Goal: Contribute content: Contribute content

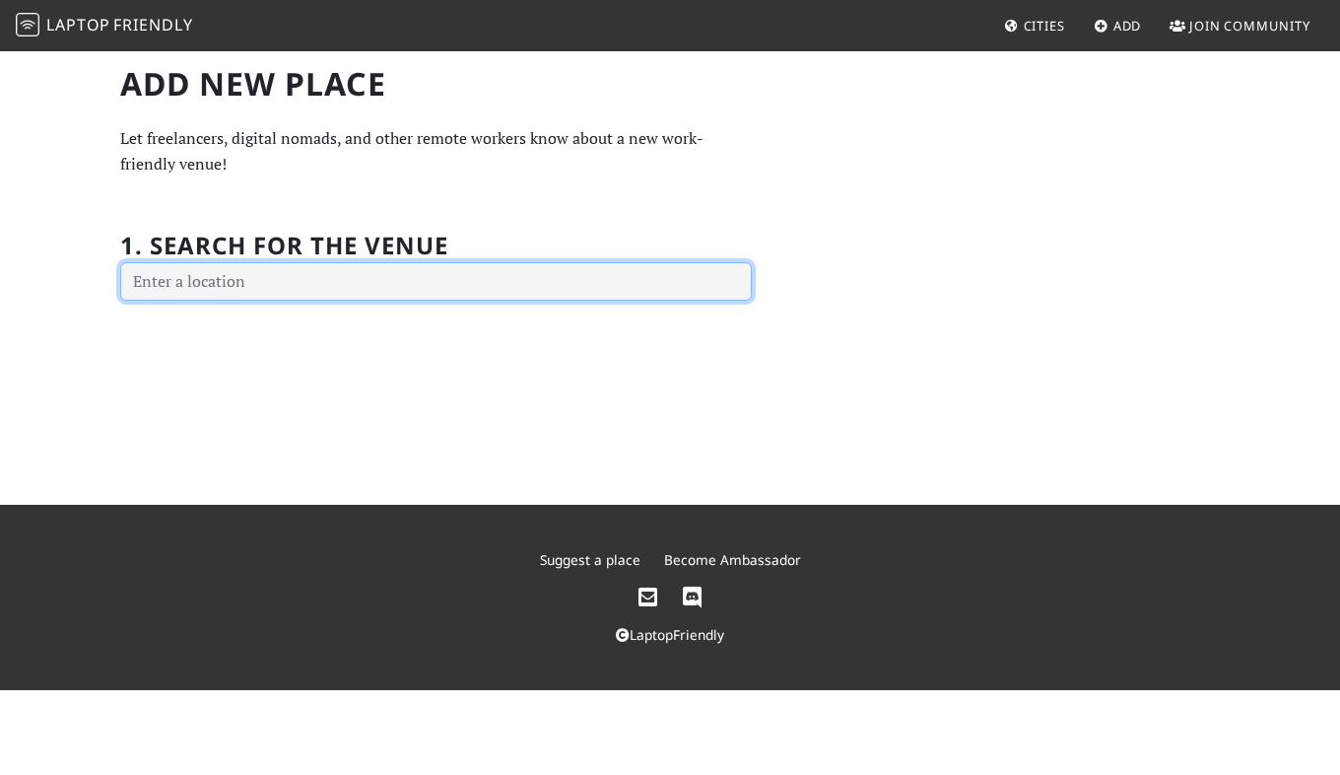
click at [398, 275] on input "text" at bounding box center [436, 281] width 632 height 39
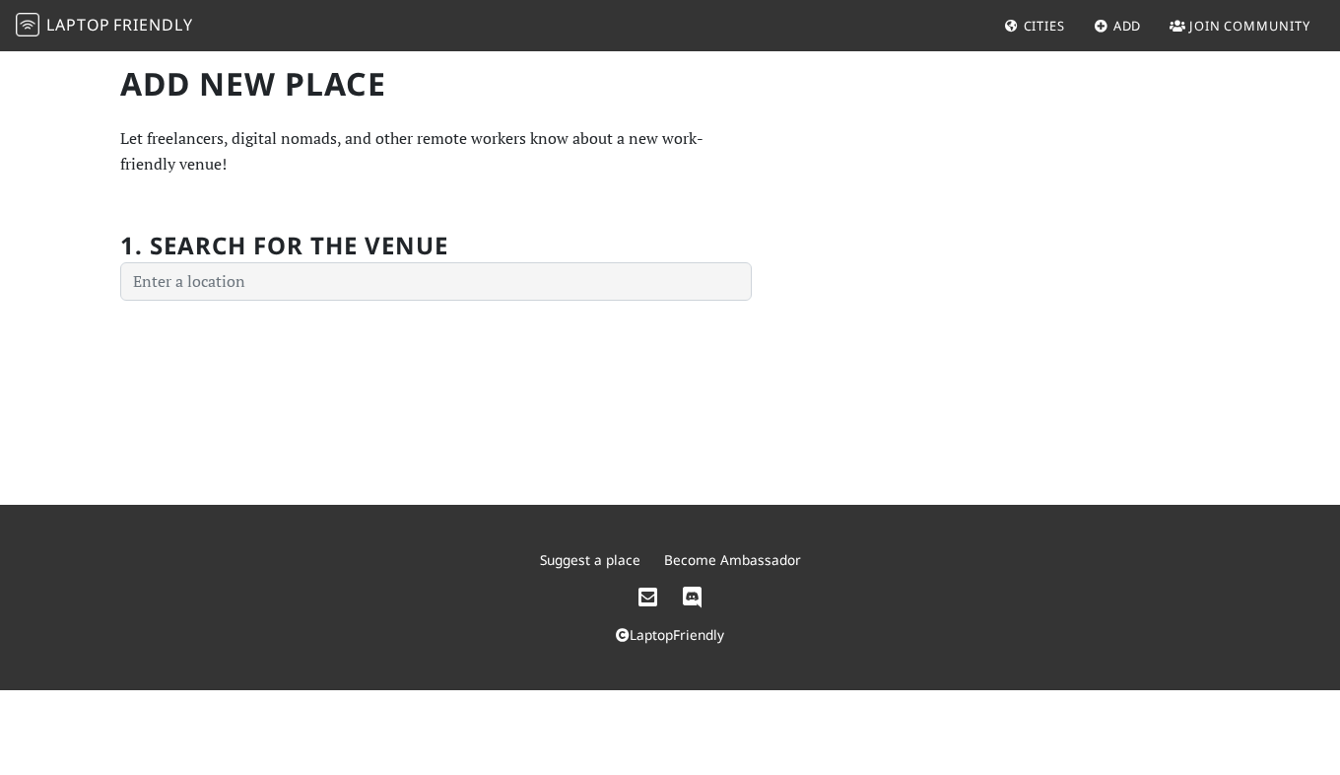
click at [362, 184] on div "Add new Place Let freelancers, digital nomads, and other remote workers know ab…" at bounding box center [435, 183] width 655 height 237
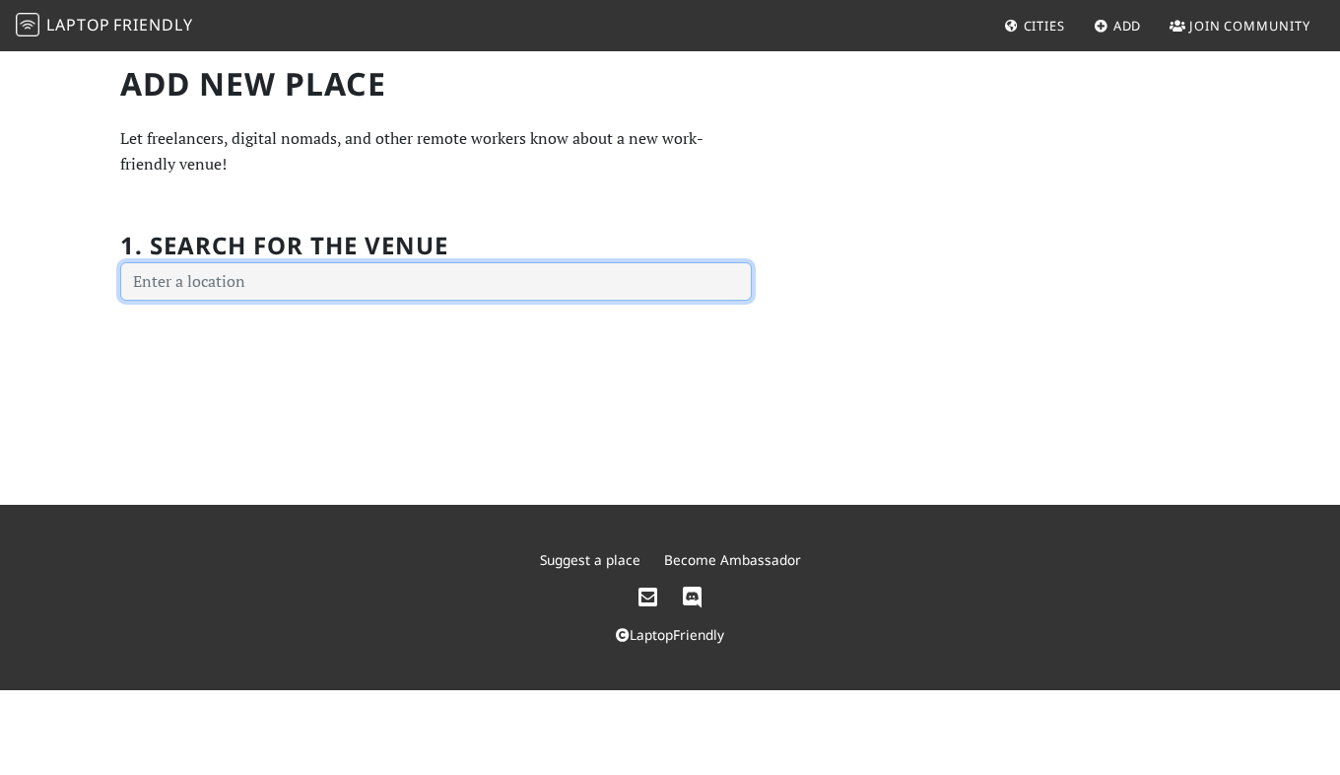
click at [332, 286] on input "text" at bounding box center [436, 281] width 632 height 39
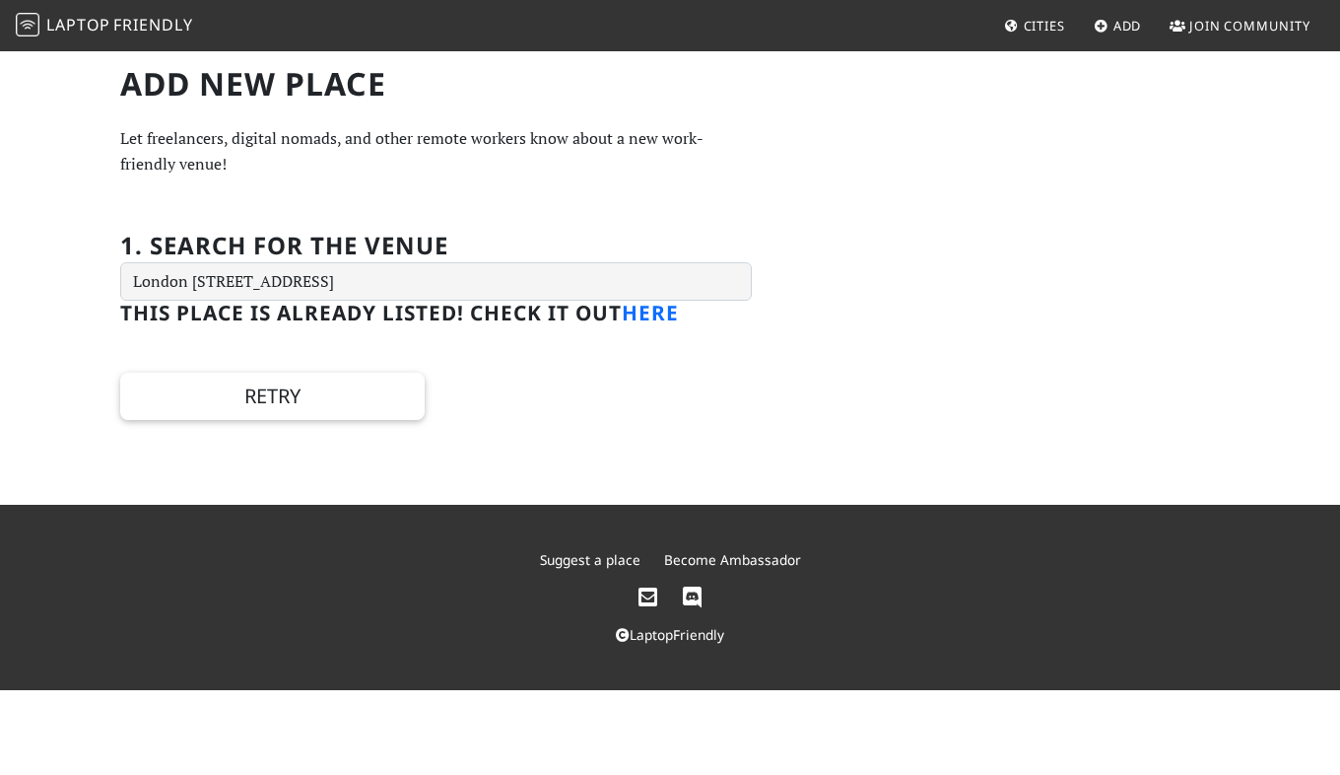
click at [667, 319] on link "here" at bounding box center [650, 313] width 57 height 28
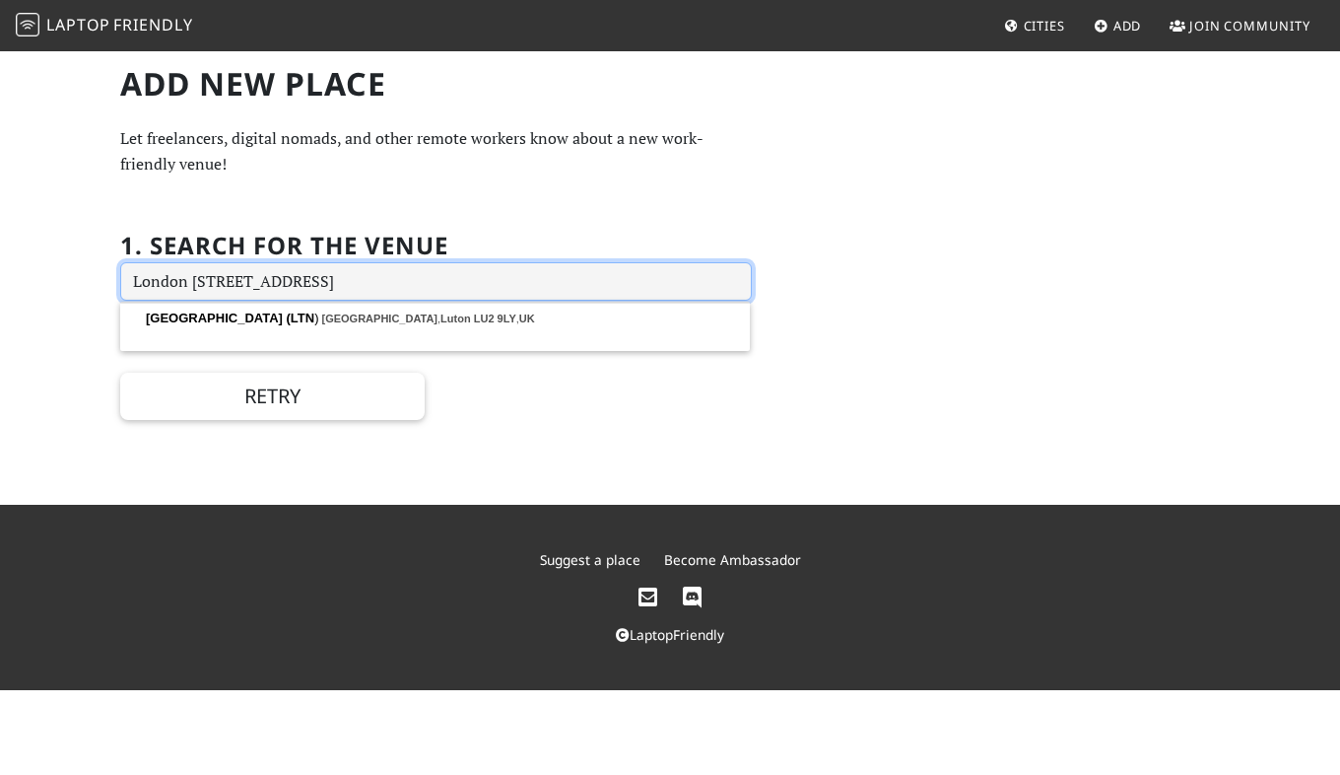
drag, startPoint x: 562, startPoint y: 287, endPoint x: 182, endPoint y: 278, distance: 379.5
click at [182, 278] on input "London [STREET_ADDRESS]" at bounding box center [436, 281] width 632 height 39
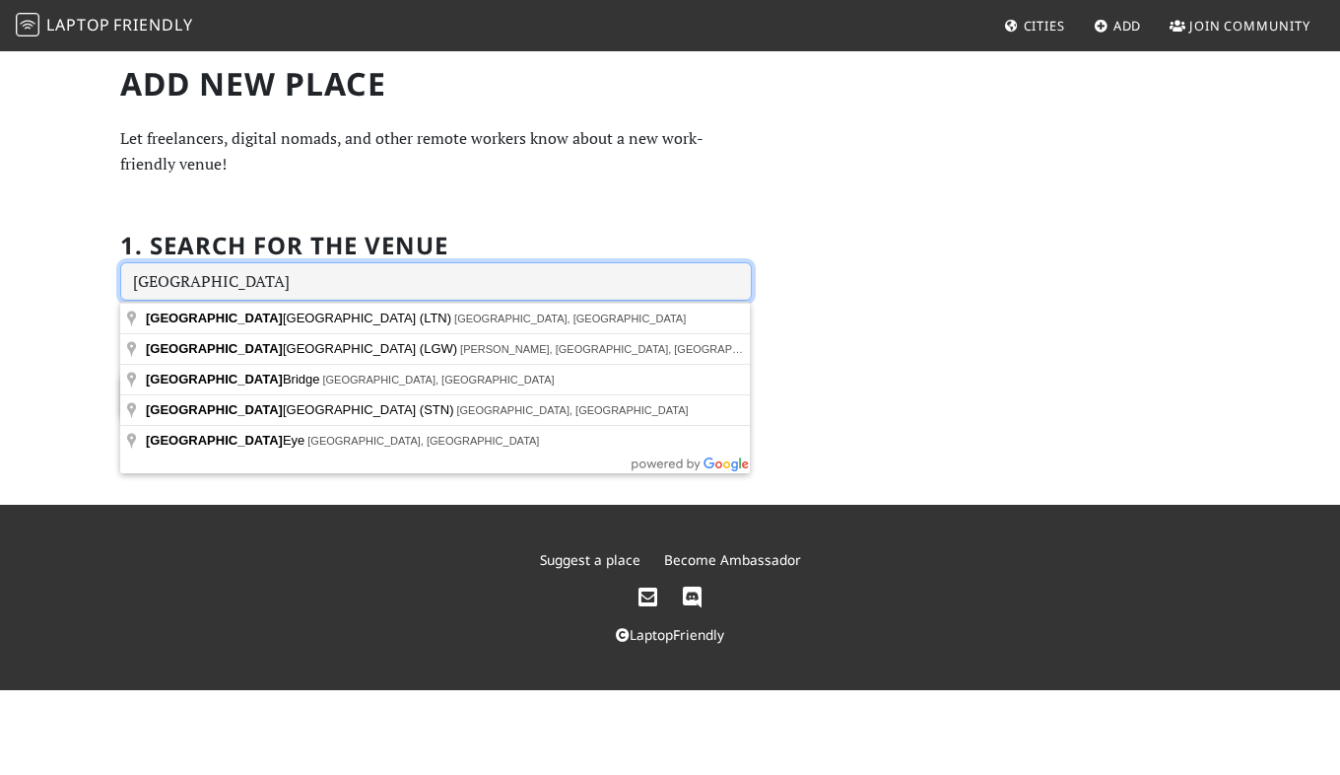
type input "[GEOGRAPHIC_DATA]"
click at [456, 214] on div "1. Search for the venue [GEOGRAPHIC_DATA]" at bounding box center [436, 254] width 632 height 93
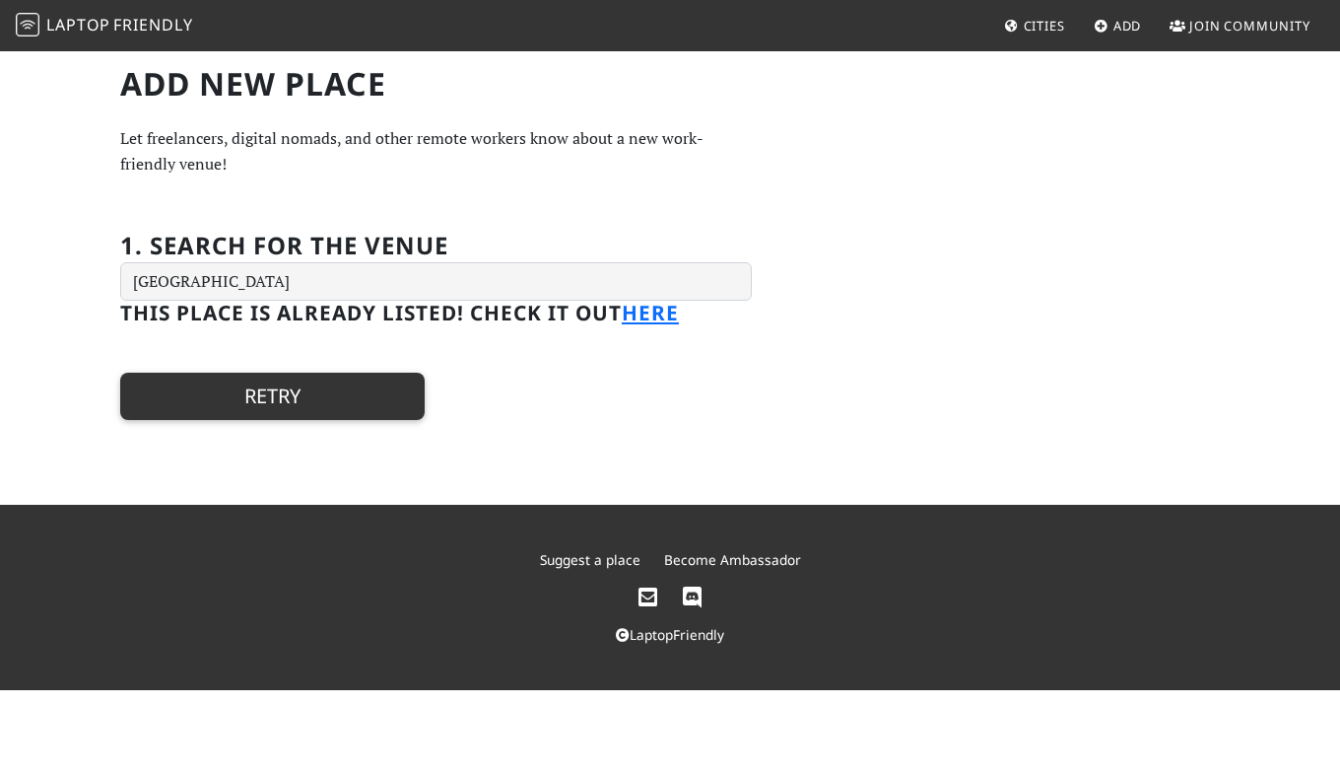
click at [385, 399] on button "Retry" at bounding box center [272, 396] width 305 height 47
